Goal: Check status: Check status

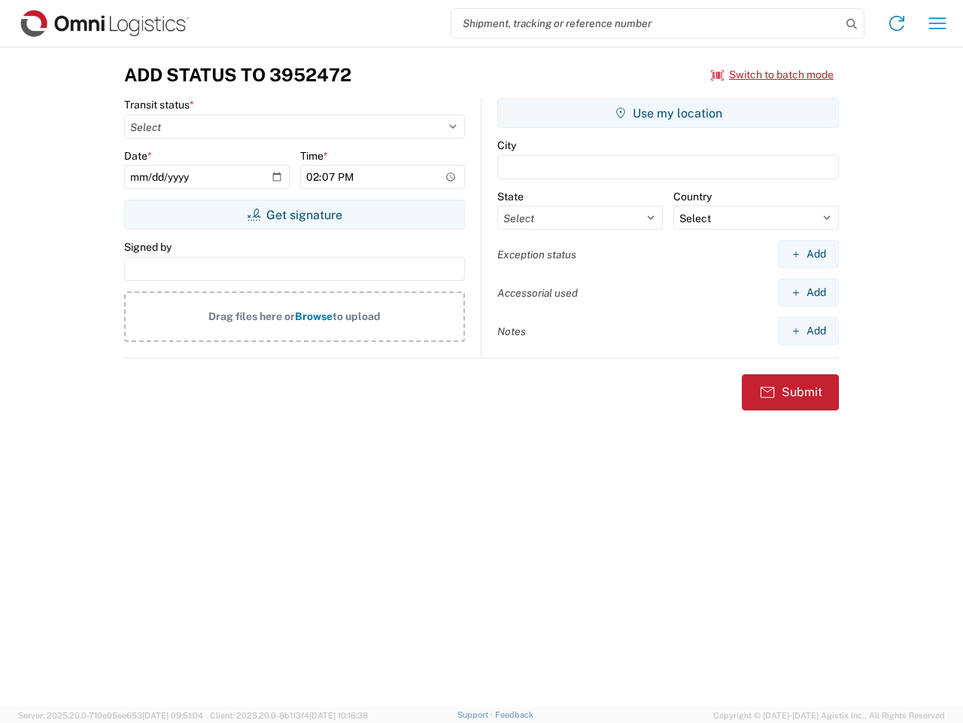
click at [647, 23] on input "search" at bounding box center [647, 23] width 390 height 29
click at [852, 24] on icon at bounding box center [851, 24] width 21 height 21
click at [897, 23] on icon at bounding box center [897, 23] width 24 height 24
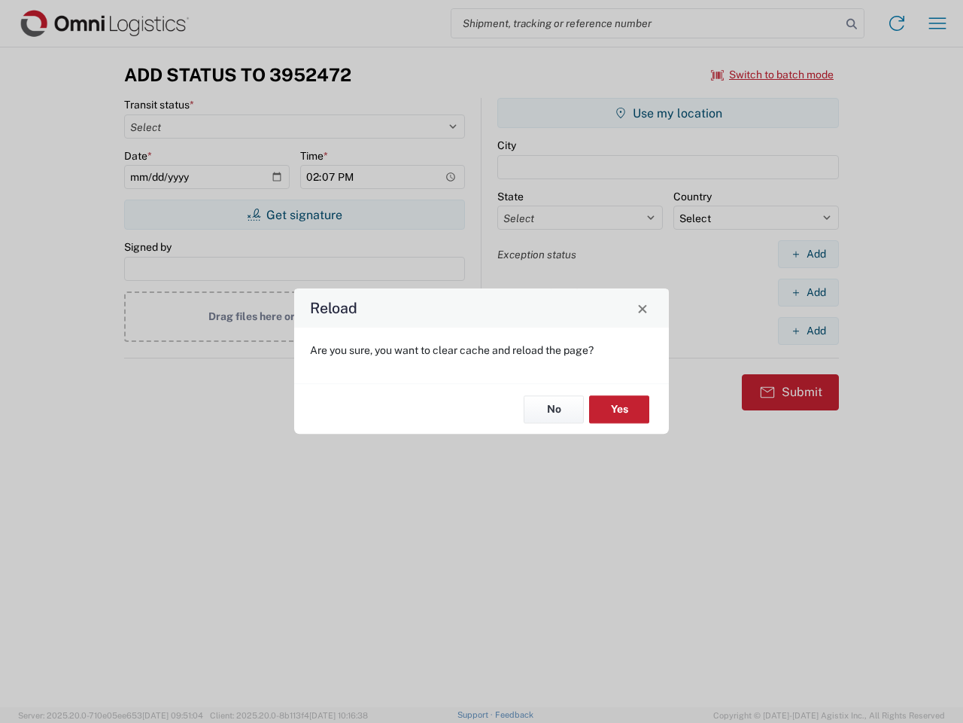
click at [938, 23] on div "Reload Are you sure, you want to clear cache and reload the page? No Yes" at bounding box center [481, 361] width 963 height 723
click at [773, 75] on div "Reload Are you sure, you want to clear cache and reload the page? No Yes" at bounding box center [481, 361] width 963 height 723
click at [294, 215] on div "Reload Are you sure, you want to clear cache and reload the page? No Yes" at bounding box center [481, 361] width 963 height 723
click at [668, 113] on div "Reload Are you sure, you want to clear cache and reload the page? No Yes" at bounding box center [481, 361] width 963 height 723
click at [808, 254] on div "Reload Are you sure, you want to clear cache and reload the page? No Yes" at bounding box center [481, 361] width 963 height 723
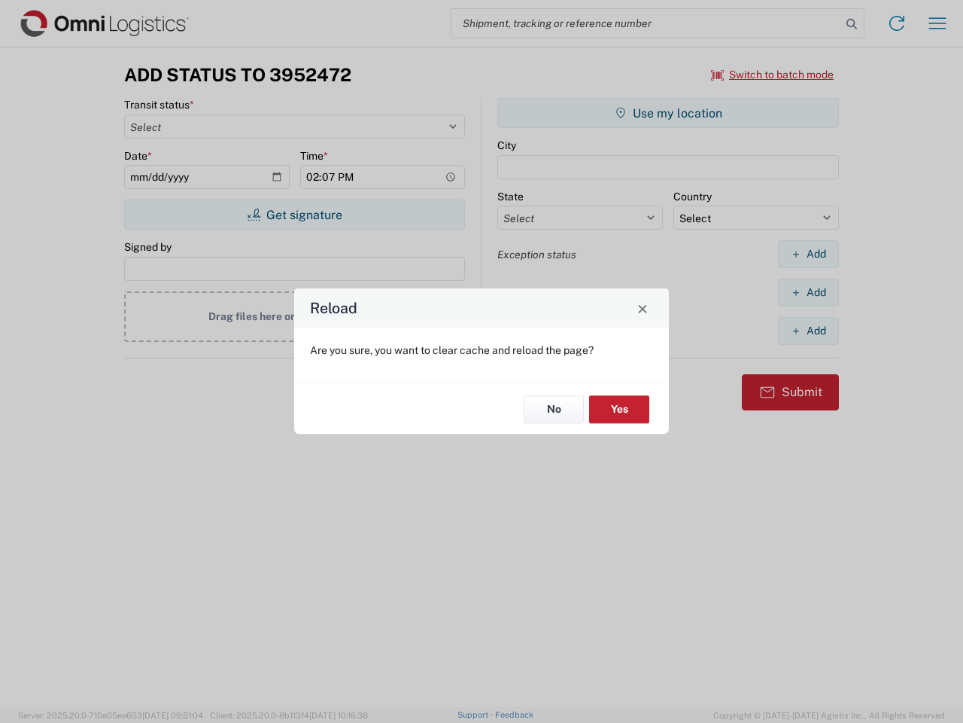
click at [808, 292] on div "Reload Are you sure, you want to clear cache and reload the page? No Yes" at bounding box center [481, 361] width 963 height 723
click at [808, 330] on div "Reload Are you sure, you want to clear cache and reload the page? No Yes" at bounding box center [481, 361] width 963 height 723
